Goal: Transaction & Acquisition: Purchase product/service

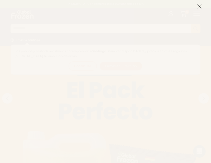
drag, startPoint x: 198, startPoint y: 5, endPoint x: 180, endPoint y: 19, distance: 22.9
click at [198, 5] on icon at bounding box center [199, 6] width 5 height 5
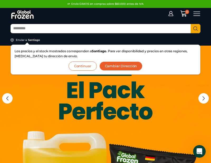
click at [117, 66] on button "Cambiar Dirección" at bounding box center [120, 65] width 43 height 9
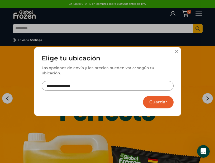
click at [92, 83] on input "**********" at bounding box center [108, 86] width 132 height 10
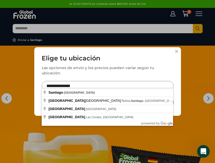
drag, startPoint x: 65, startPoint y: 83, endPoint x: 25, endPoint y: 80, distance: 40.4
click at [25, 81] on div "**********" at bounding box center [107, 81] width 215 height 163
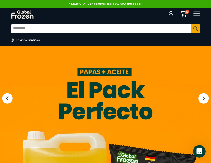
click at [23, 37] on div "Search input Search Enviar a Santiago Los precios y el stock mostrados correspo…" at bounding box center [106, 33] width 198 height 23
click at [22, 39] on div "Enviar a" at bounding box center [21, 40] width 11 height 4
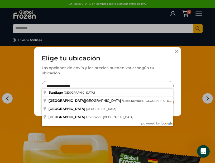
drag, startPoint x: 66, startPoint y: 85, endPoint x: 48, endPoint y: 82, distance: 17.8
click at [48, 82] on input "**********" at bounding box center [108, 86] width 132 height 10
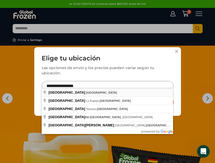
type input "**********"
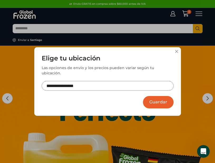
click at [162, 99] on button "Guardar" at bounding box center [158, 102] width 31 height 12
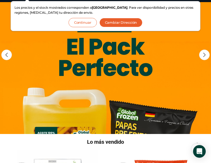
scroll to position [53, 0]
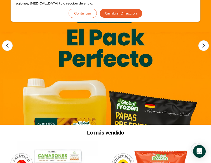
click at [78, 14] on button "Continuar" at bounding box center [83, 13] width 28 height 9
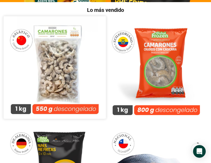
scroll to position [184, 0]
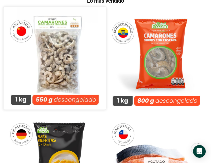
click at [61, 69] on img at bounding box center [55, 58] width 102 height 102
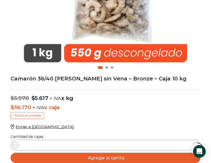
scroll to position [132, 0]
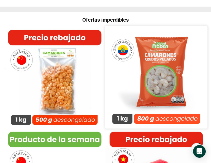
scroll to position [422, 0]
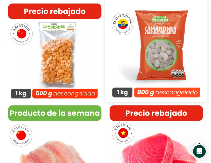
click at [166, 45] on img at bounding box center [156, 51] width 102 height 102
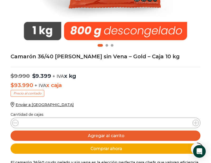
scroll to position [211, 0]
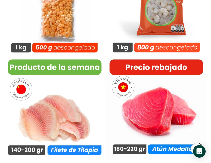
scroll to position [501, 0]
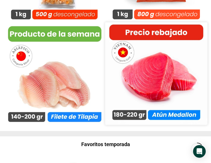
click at [160, 78] on img at bounding box center [156, 73] width 102 height 102
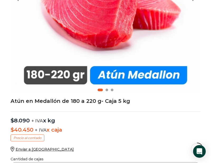
scroll to position [132, 0]
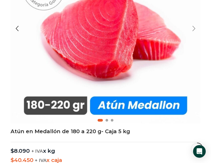
click at [191, 29] on div "Next slide" at bounding box center [193, 28] width 13 height 13
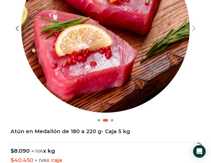
click at [191, 29] on div "Next slide" at bounding box center [193, 28] width 13 height 13
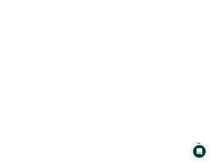
scroll to position [79, 0]
